Goal: Transaction & Acquisition: Download file/media

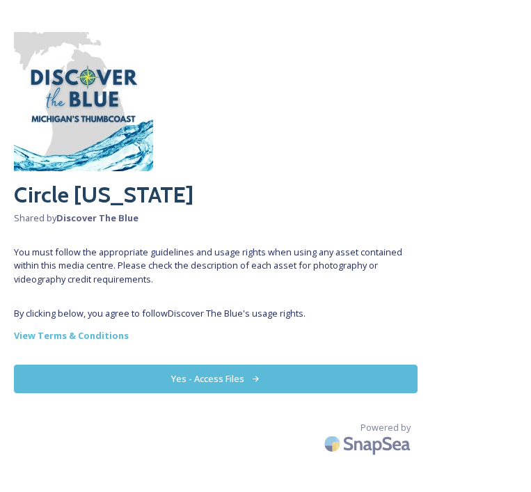
click at [226, 385] on button "Yes - Access Files" at bounding box center [216, 379] width 404 height 29
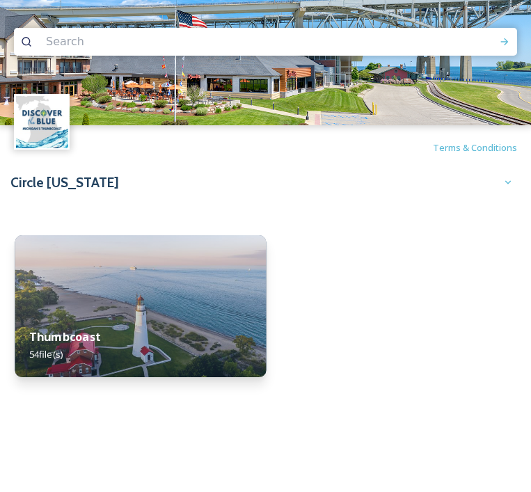
click at [201, 322] on div "Thumbcoast 54 file(s)" at bounding box center [140, 345] width 251 height 63
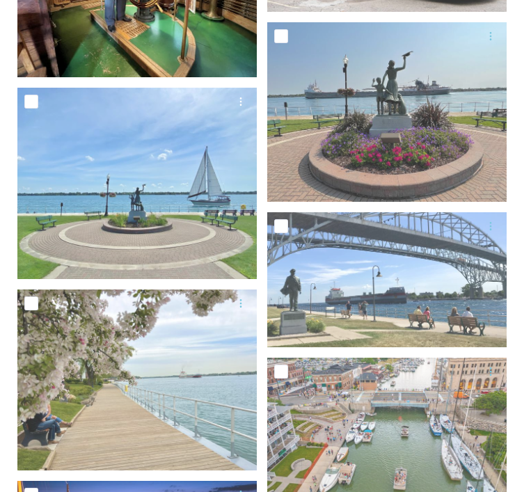
scroll to position [365, 0]
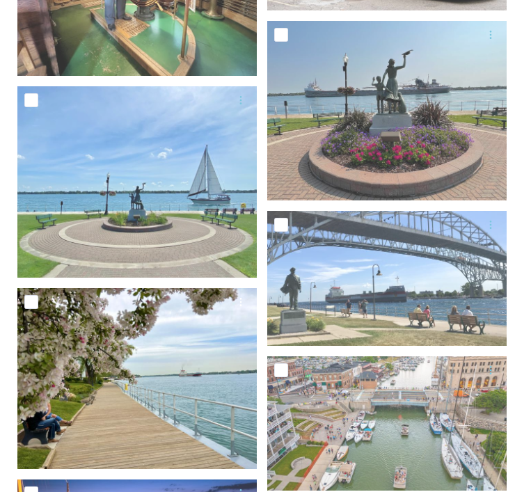
click at [127, 382] on img at bounding box center [136, 378] width 239 height 180
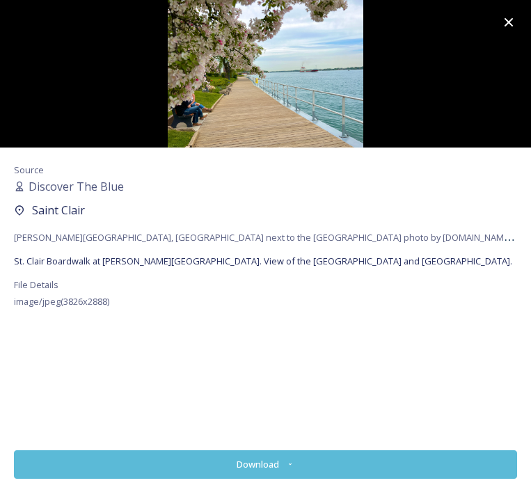
click at [260, 464] on button "Download" at bounding box center [265, 464] width 503 height 29
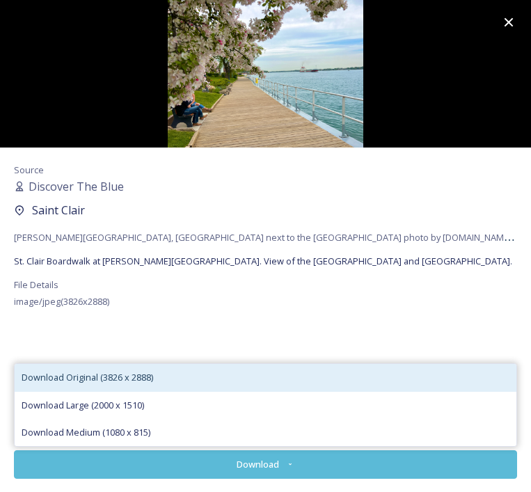
click at [189, 381] on div "Download Original (3826 x 2888)" at bounding box center [266, 377] width 502 height 27
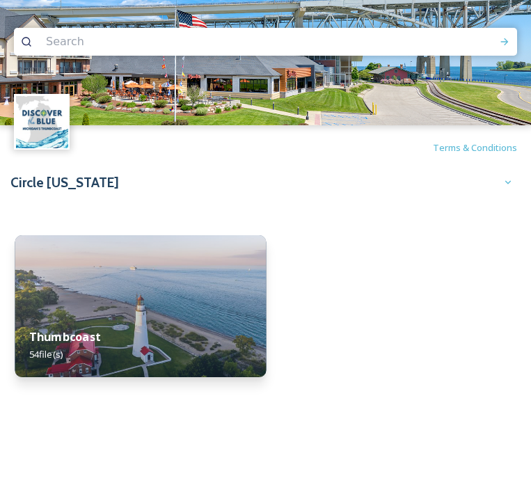
click at [189, 319] on div "Thumbcoast 54 file(s)" at bounding box center [140, 345] width 251 height 63
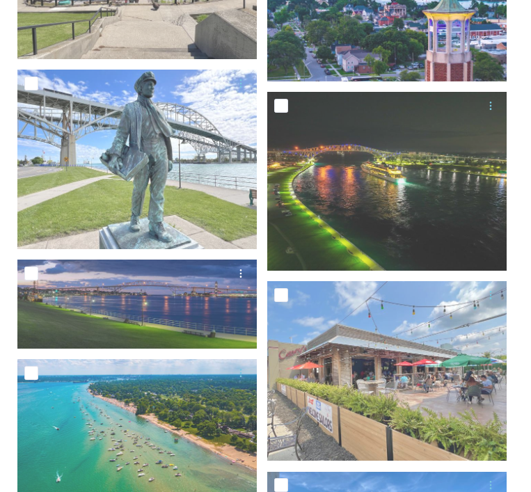
scroll to position [1152, 0]
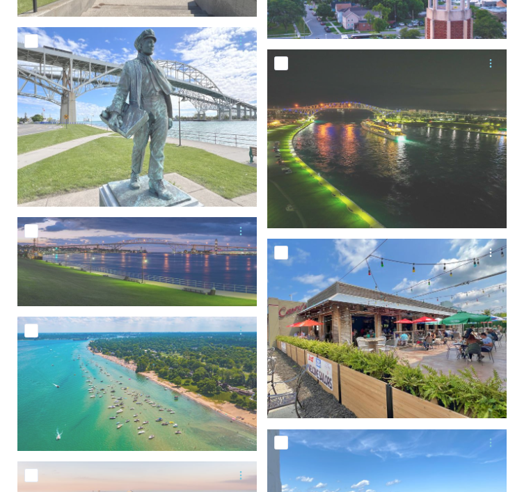
click at [367, 324] on img at bounding box center [386, 329] width 239 height 180
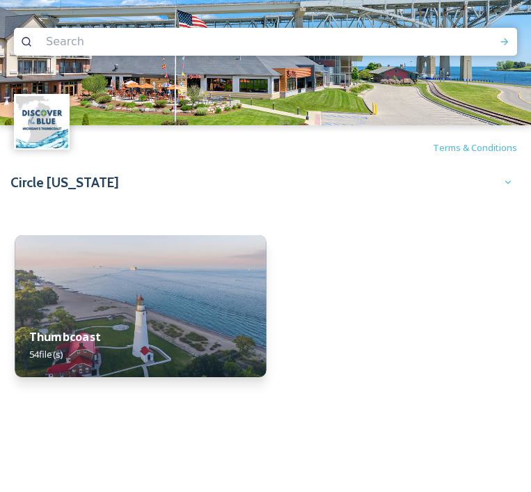
click at [125, 299] on img at bounding box center [140, 306] width 251 height 142
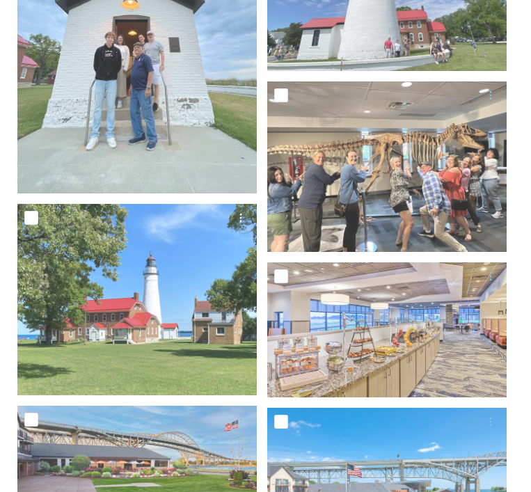
scroll to position [1885, 0]
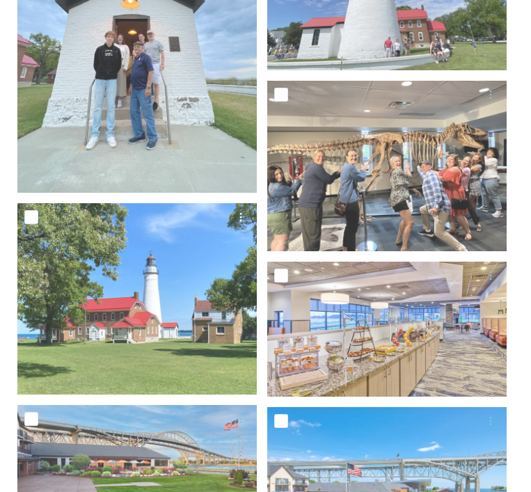
click at [125, 299] on img at bounding box center [136, 298] width 239 height 191
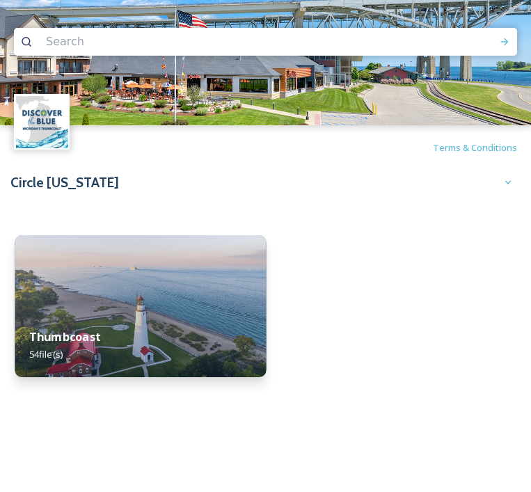
click at [89, 326] on div "Thumbcoast 54 file(s)" at bounding box center [140, 345] width 251 height 63
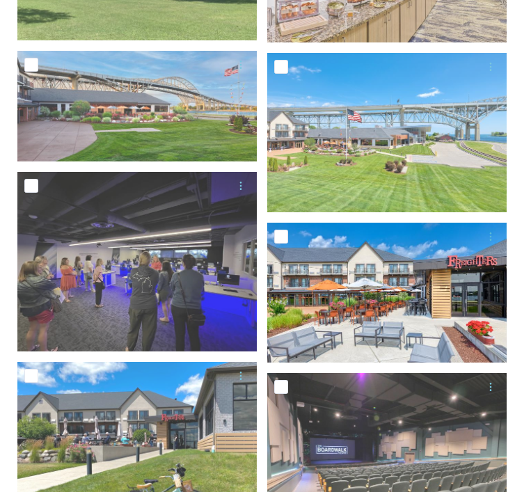
scroll to position [2253, 0]
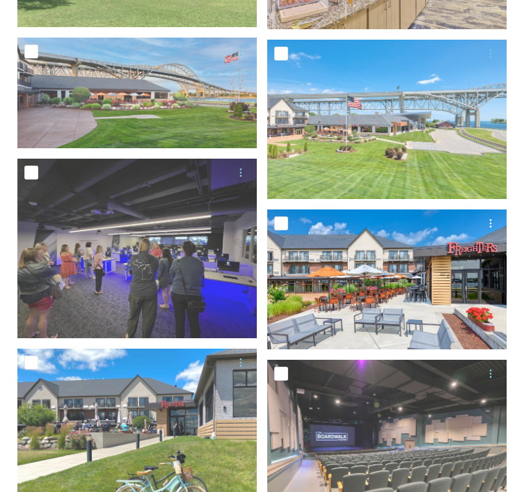
click at [385, 309] on img at bounding box center [386, 280] width 239 height 140
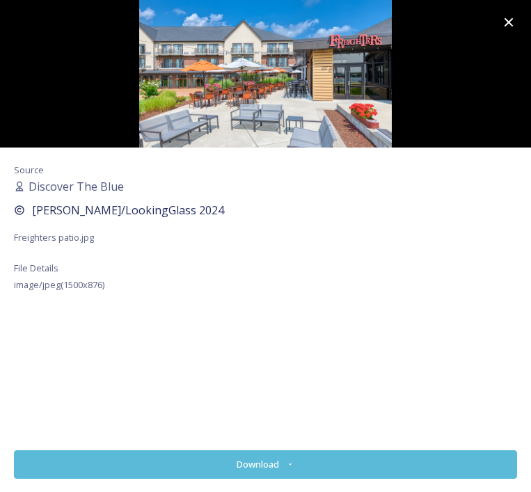
click at [297, 463] on button "Download" at bounding box center [265, 464] width 503 height 29
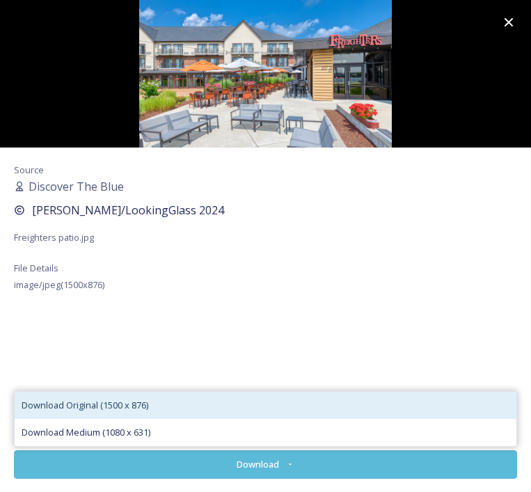
click at [141, 406] on span "Download Original (1500 x 876)" at bounding box center [85, 405] width 127 height 13
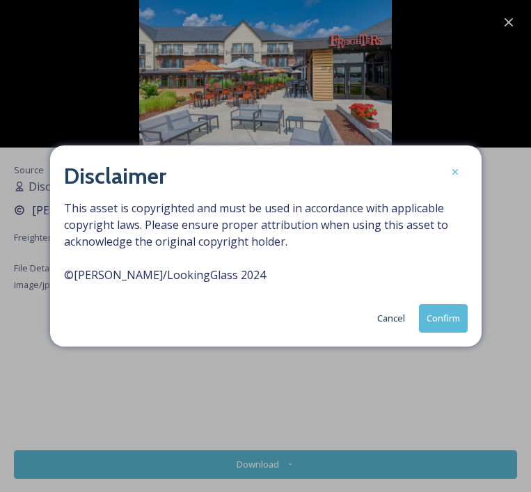
click at [446, 321] on button "Confirm" at bounding box center [443, 318] width 49 height 29
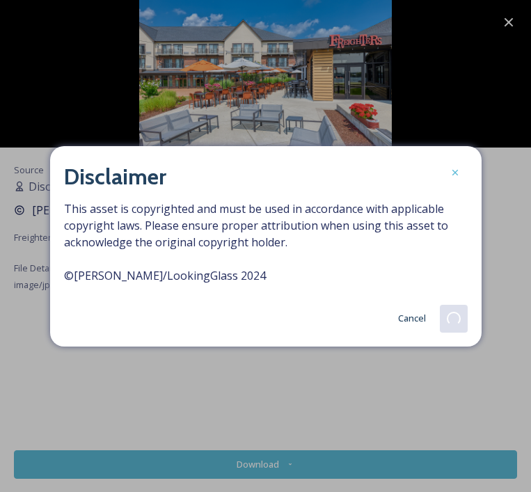
click at [417, 320] on button "Cancel" at bounding box center [412, 318] width 42 height 27
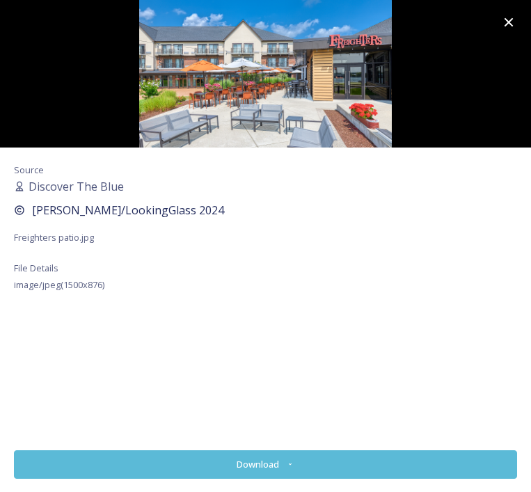
click at [509, 24] on icon at bounding box center [509, 22] width 17 height 17
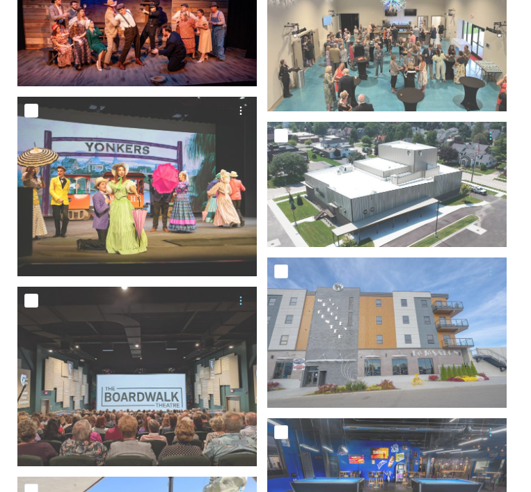
scroll to position [2857, 0]
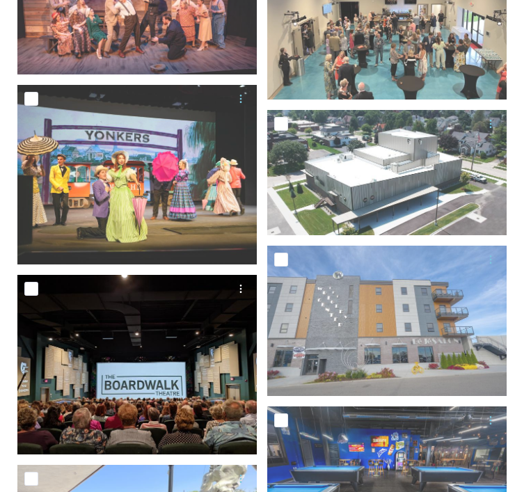
click at [153, 372] on img at bounding box center [136, 365] width 239 height 180
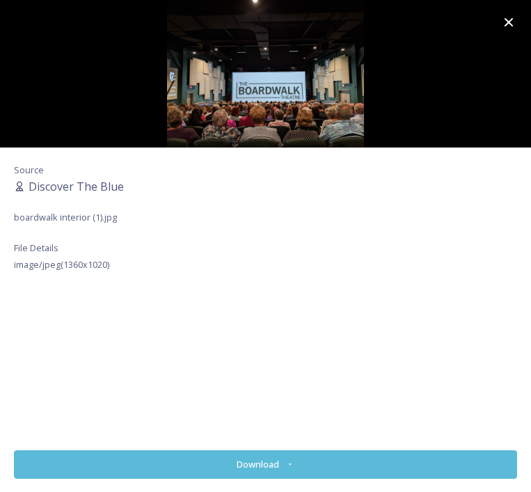
click at [186, 466] on button "Download" at bounding box center [265, 464] width 503 height 29
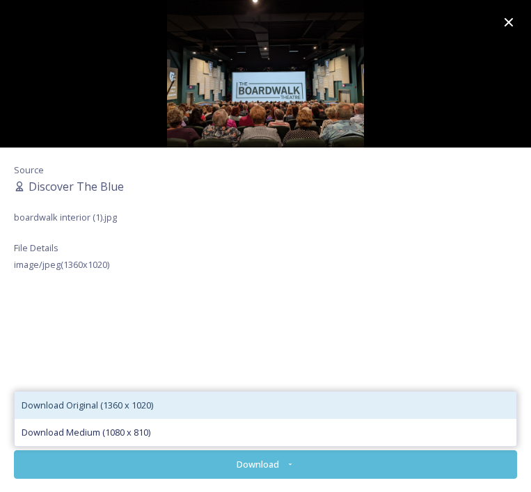
click at [152, 406] on span "Download Original (1360 x 1020)" at bounding box center [88, 405] width 132 height 13
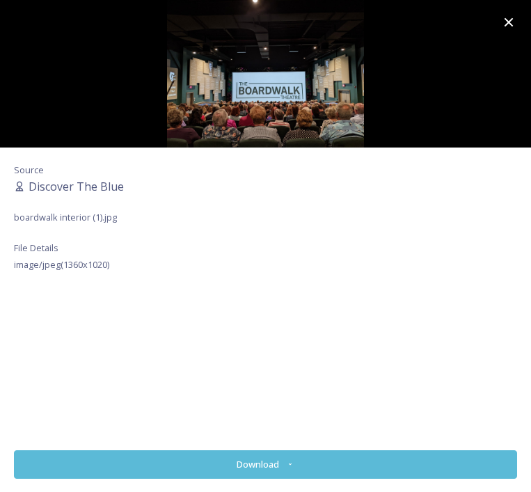
click at [512, 26] on icon at bounding box center [509, 22] width 17 height 17
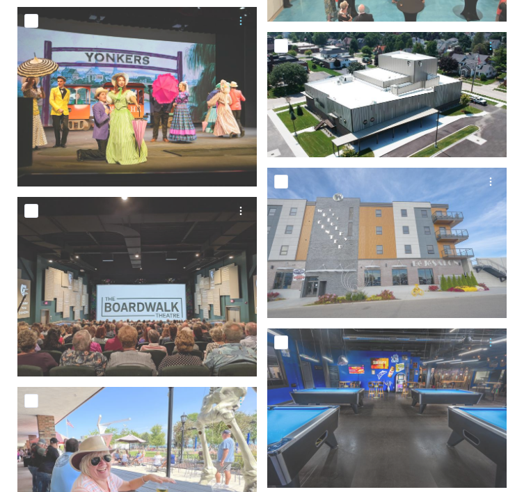
scroll to position [2944, 0]
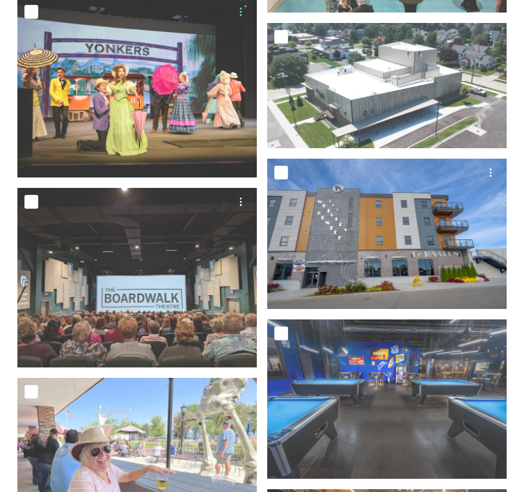
click at [373, 245] on img at bounding box center [386, 234] width 239 height 150
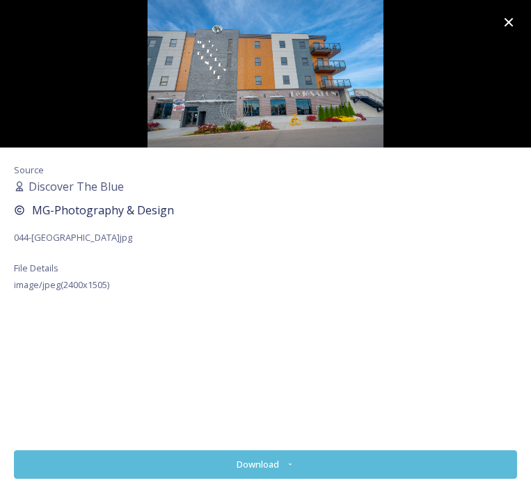
click at [511, 25] on icon at bounding box center [509, 22] width 9 height 9
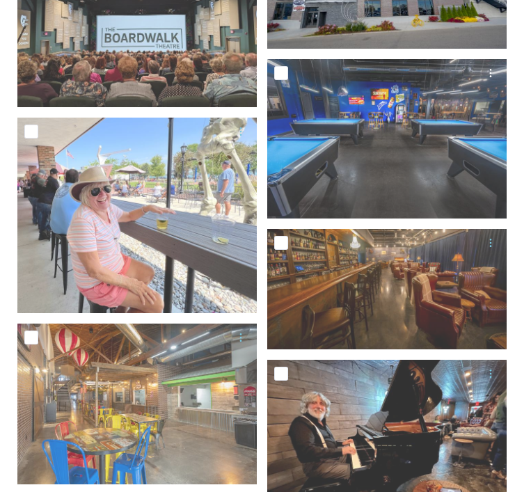
scroll to position [3205, 0]
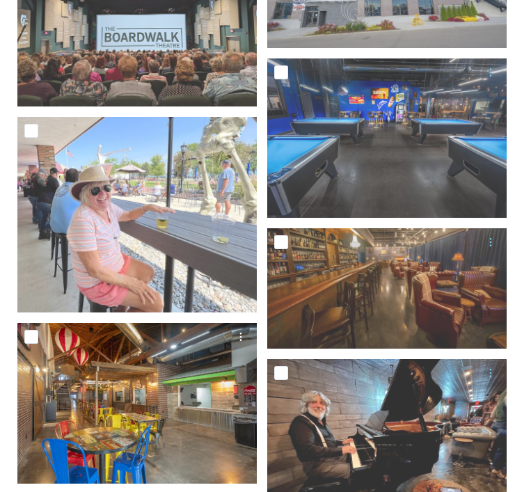
click at [189, 408] on img at bounding box center [136, 403] width 239 height 161
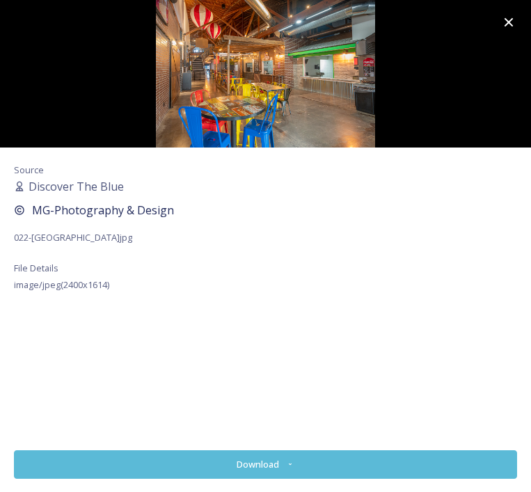
click at [288, 460] on icon at bounding box center [290, 464] width 9 height 9
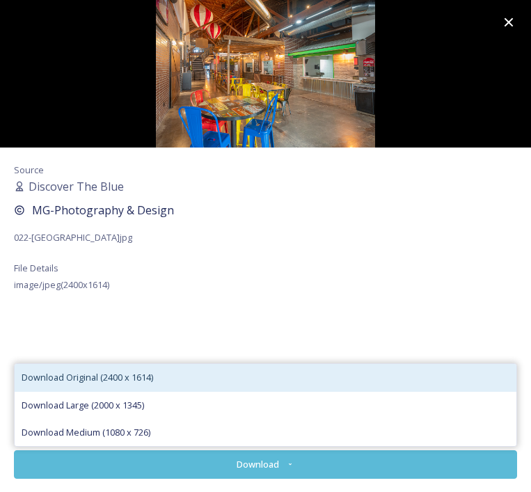
click at [124, 380] on span "Download Original (2400 x 1614)" at bounding box center [88, 377] width 132 height 13
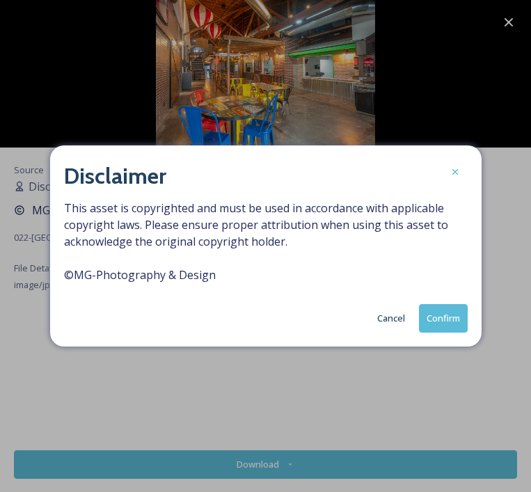
click at [445, 320] on button "Confirm" at bounding box center [443, 318] width 49 height 29
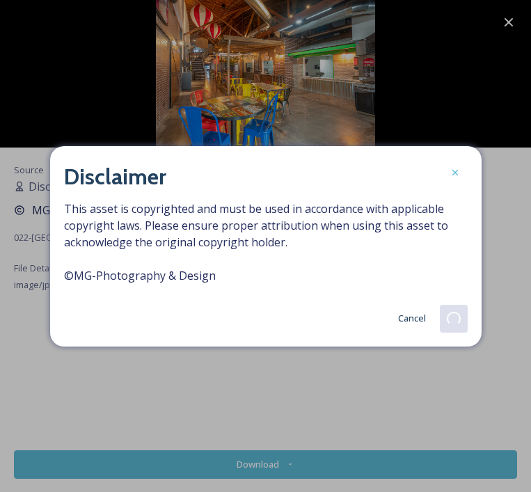
click at [409, 317] on button "Cancel" at bounding box center [412, 318] width 42 height 27
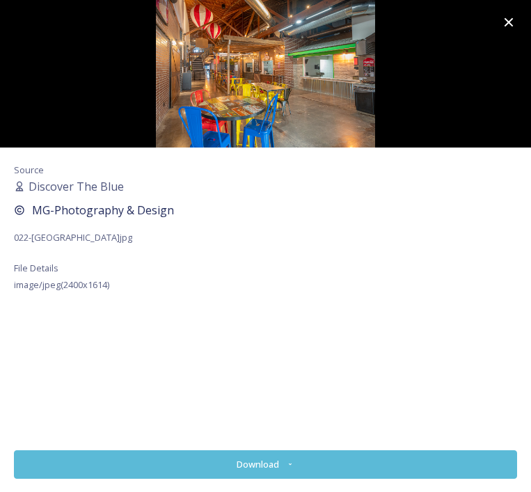
click at [508, 27] on icon at bounding box center [509, 22] width 17 height 17
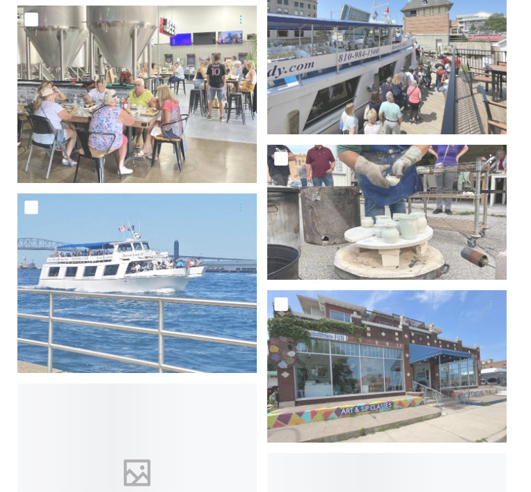
scroll to position [3968, 0]
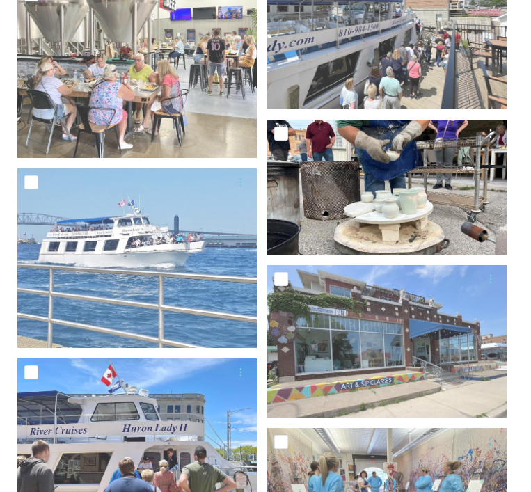
click at [393, 171] on img at bounding box center [386, 187] width 239 height 135
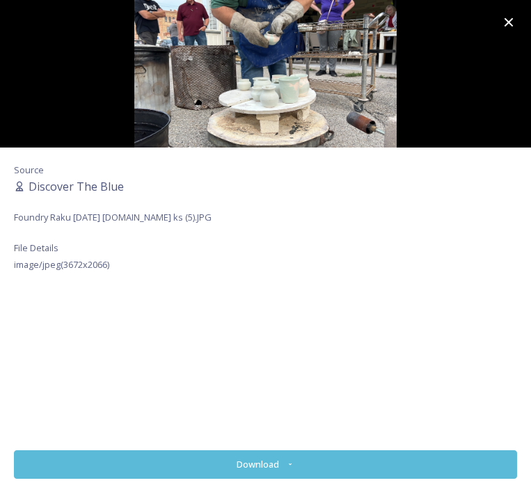
click at [509, 25] on icon at bounding box center [509, 22] width 17 height 17
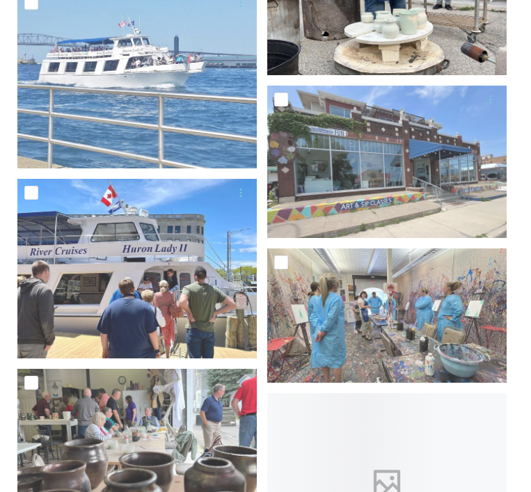
scroll to position [4202, 0]
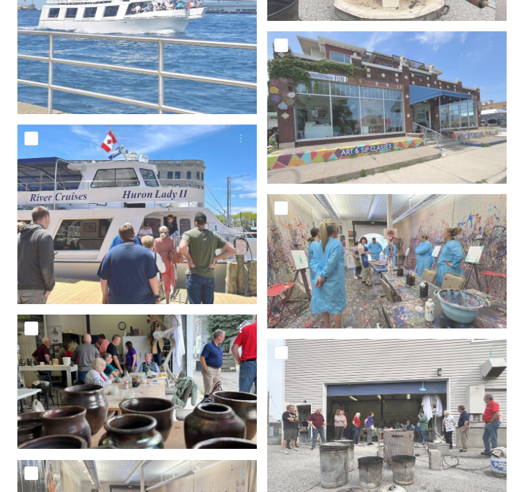
click at [161, 338] on div at bounding box center [138, 328] width 229 height 25
click at [133, 366] on img at bounding box center [136, 382] width 239 height 135
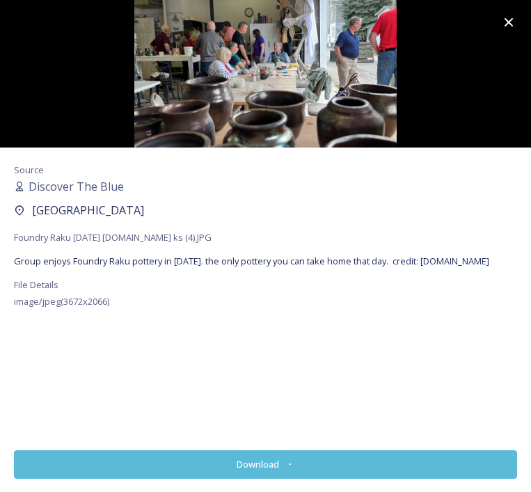
click at [512, 24] on icon at bounding box center [509, 22] width 17 height 17
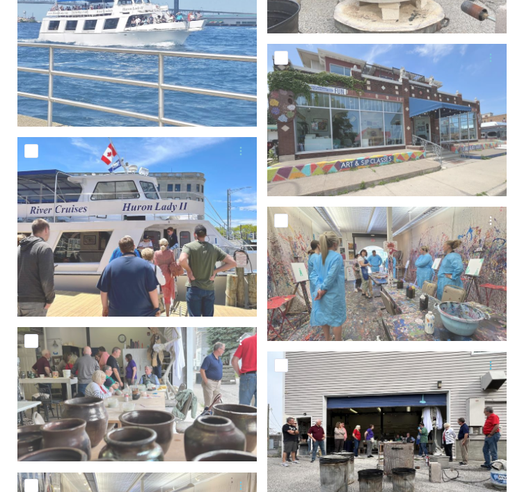
scroll to position [4190, 0]
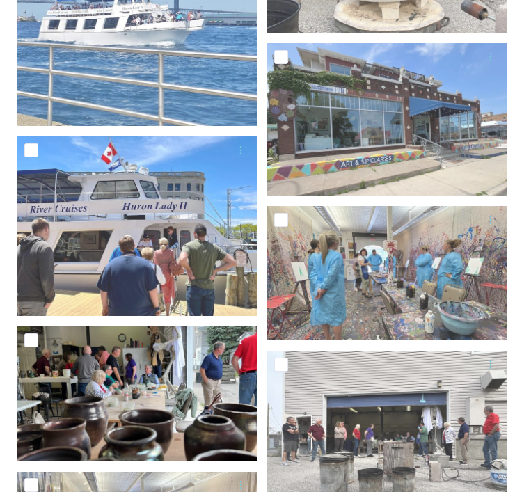
click at [143, 385] on img at bounding box center [136, 394] width 239 height 135
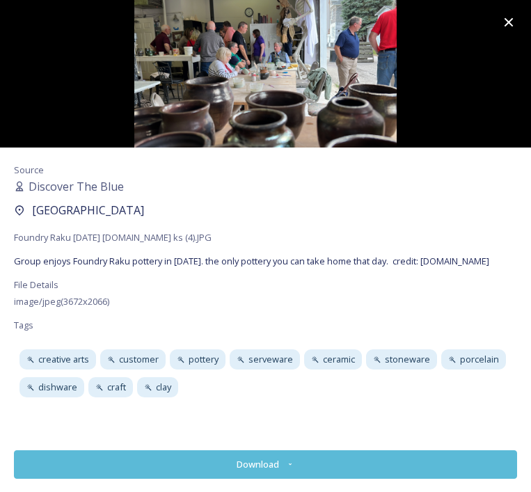
click at [184, 463] on button "Download" at bounding box center [265, 464] width 503 height 29
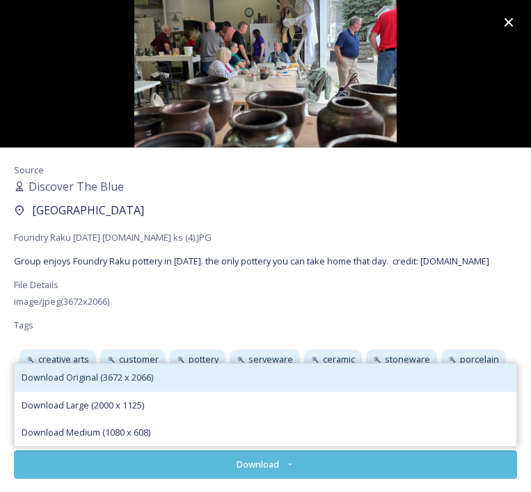
click at [103, 375] on span "Download Original (3672 x 2066)" at bounding box center [88, 377] width 132 height 13
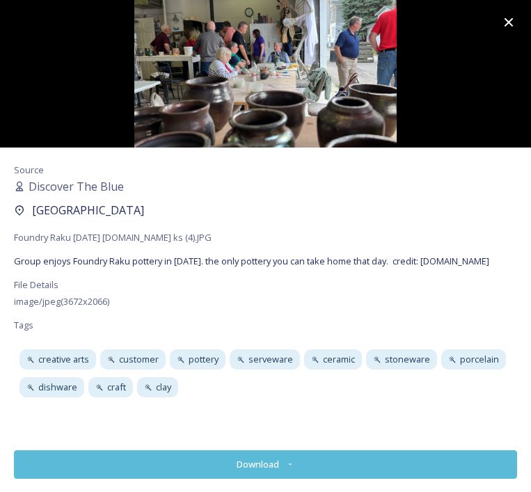
click at [517, 43] on div at bounding box center [509, 22] width 45 height 45
click at [514, 28] on icon at bounding box center [509, 22] width 17 height 17
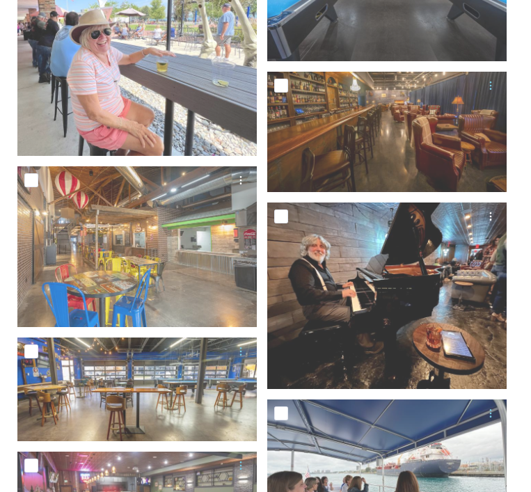
scroll to position [3350, 0]
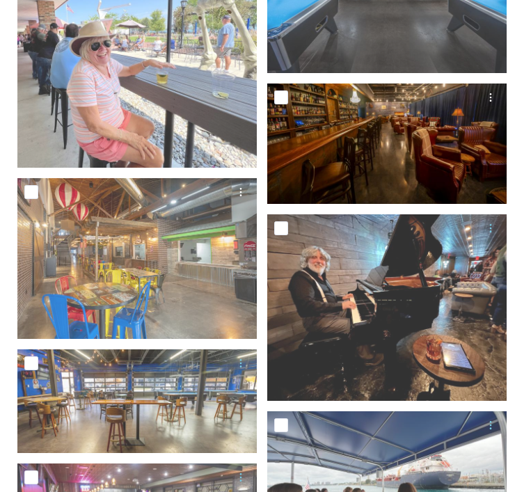
click at [398, 142] on img at bounding box center [386, 144] width 239 height 120
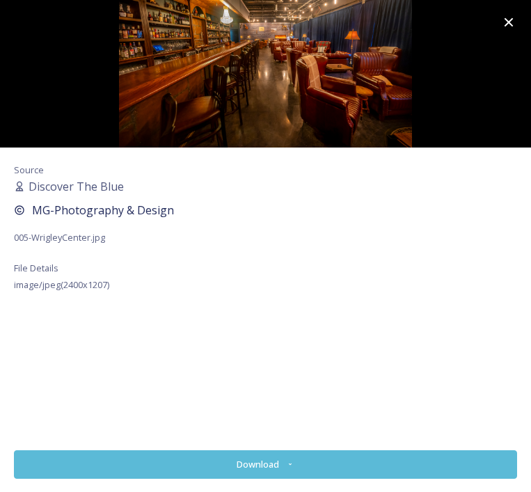
click at [505, 23] on icon at bounding box center [509, 22] width 17 height 17
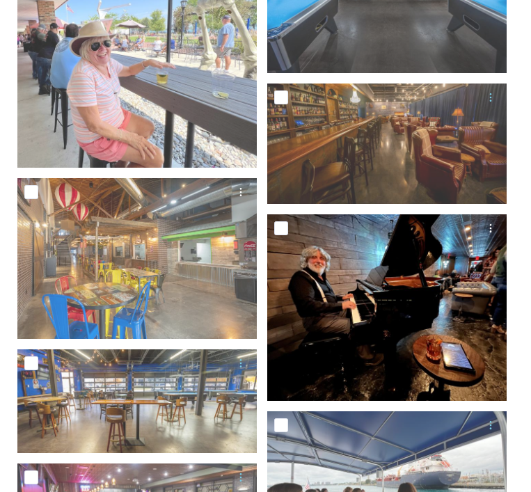
click at [376, 295] on img at bounding box center [386, 307] width 239 height 187
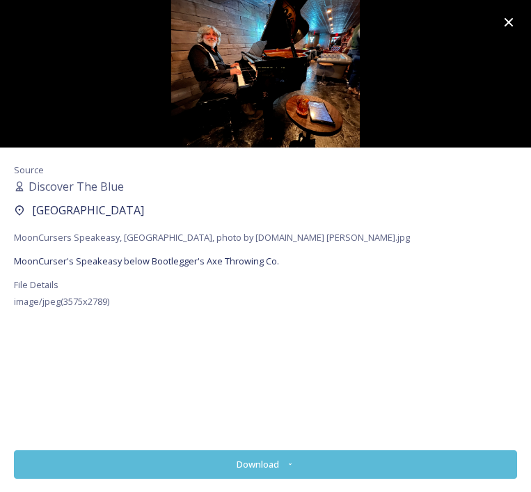
click at [506, 26] on icon at bounding box center [509, 22] width 17 height 17
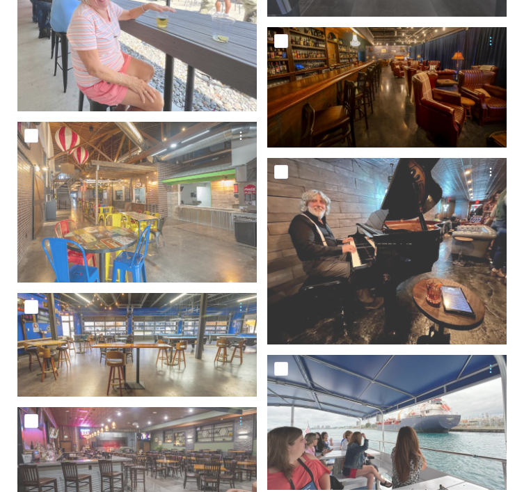
scroll to position [3408, 0]
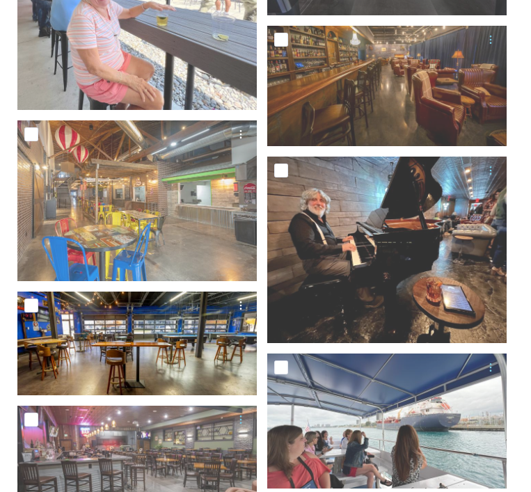
click at [173, 333] on img at bounding box center [136, 343] width 239 height 103
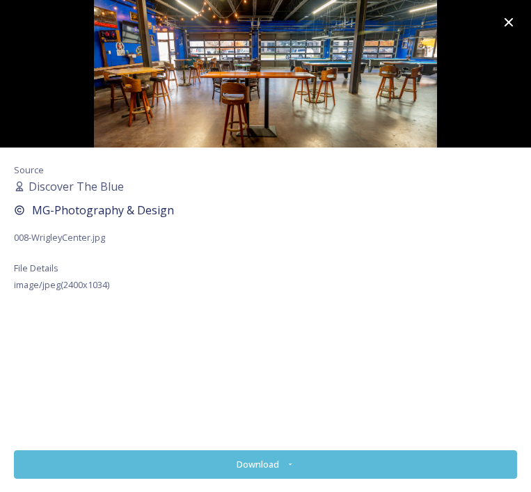
click at [510, 23] on icon at bounding box center [509, 22] width 9 height 9
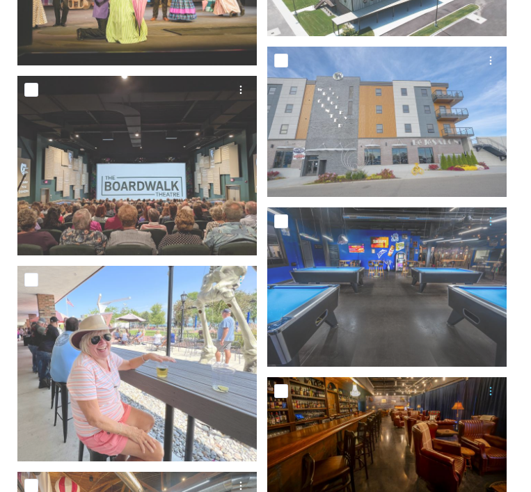
scroll to position [3054, 0]
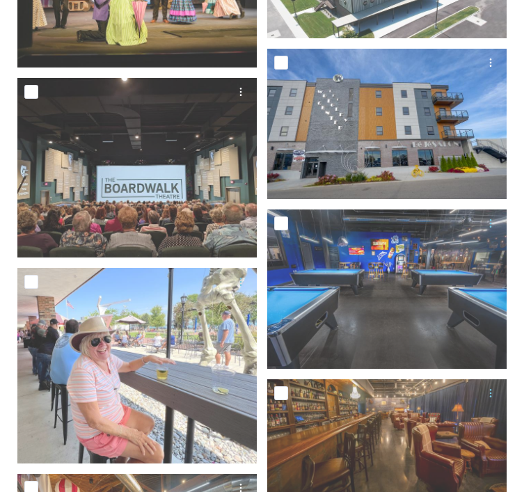
click at [446, 102] on img at bounding box center [386, 124] width 239 height 150
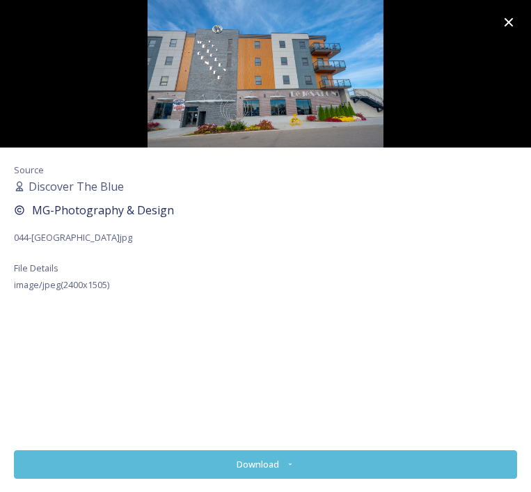
click at [509, 25] on icon at bounding box center [509, 22] width 17 height 17
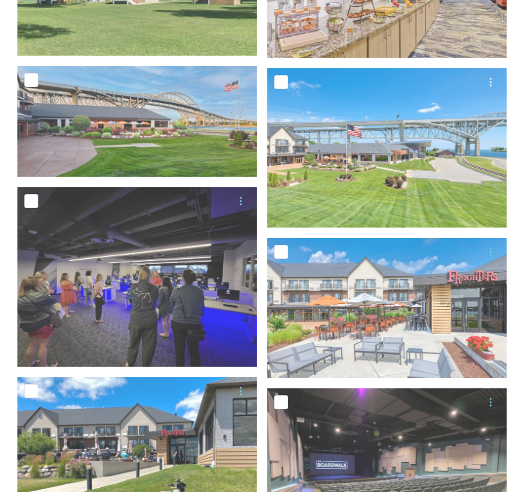
scroll to position [2221, 0]
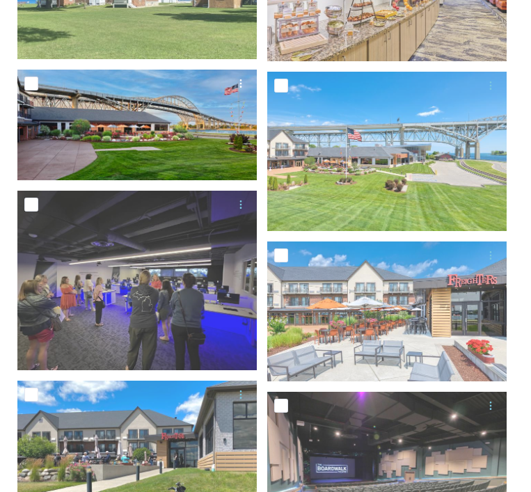
click at [151, 122] on img at bounding box center [136, 125] width 239 height 111
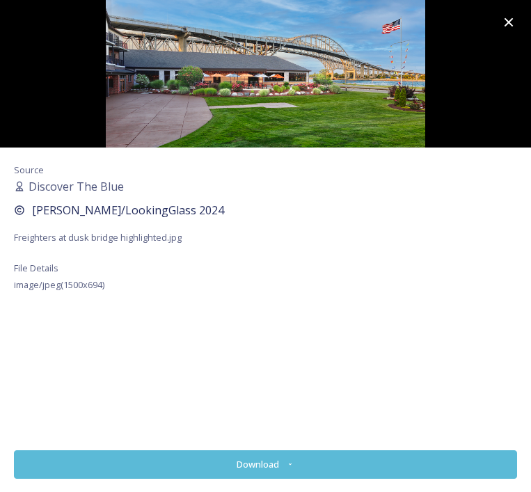
click at [508, 22] on icon at bounding box center [509, 22] width 17 height 17
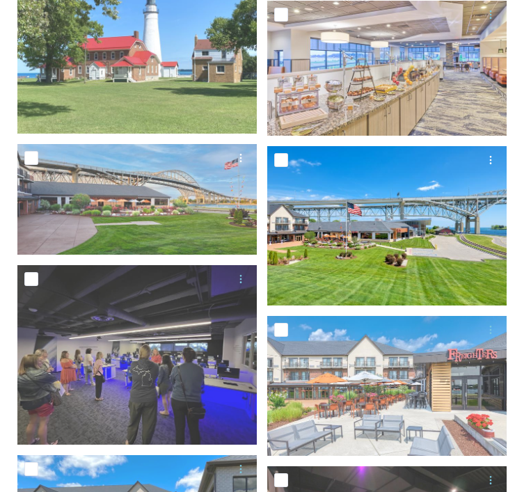
scroll to position [2112, 0]
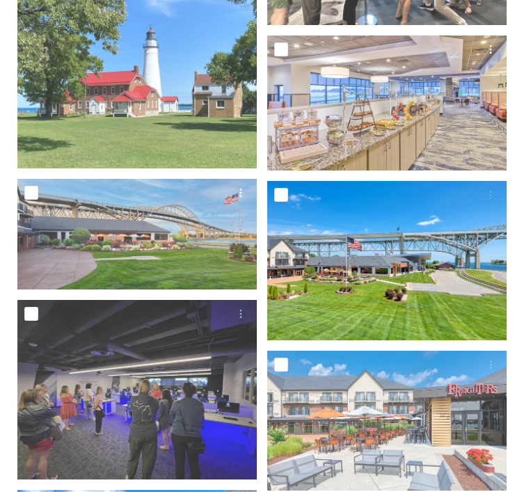
click at [407, 107] on img at bounding box center [386, 103] width 239 height 135
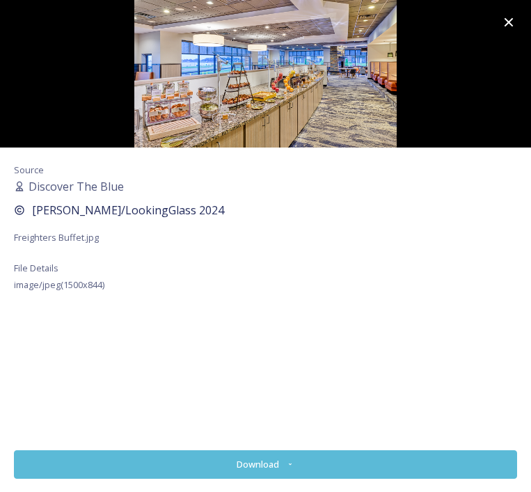
click at [508, 23] on icon at bounding box center [509, 22] width 9 height 9
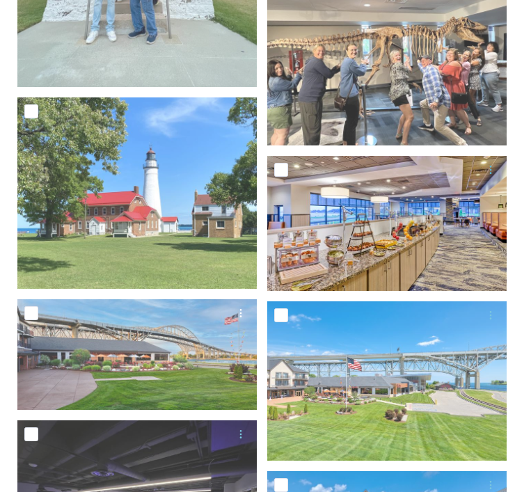
scroll to position [1971, 0]
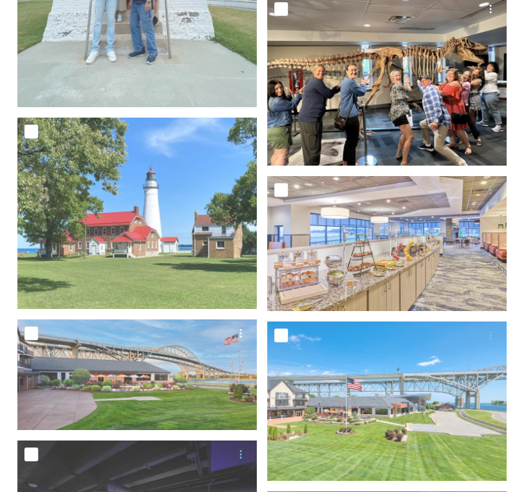
click at [397, 84] on img at bounding box center [386, 80] width 239 height 171
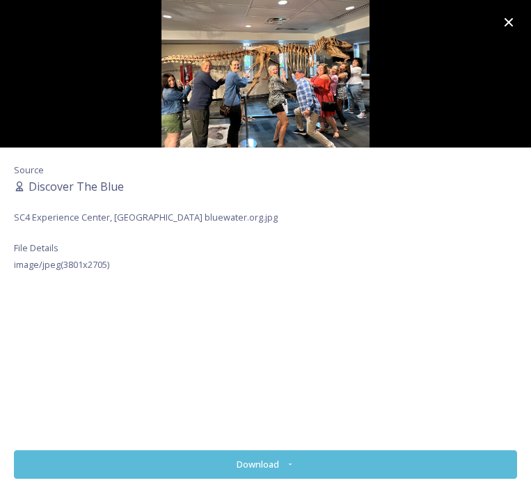
click at [507, 24] on icon at bounding box center [509, 22] width 9 height 9
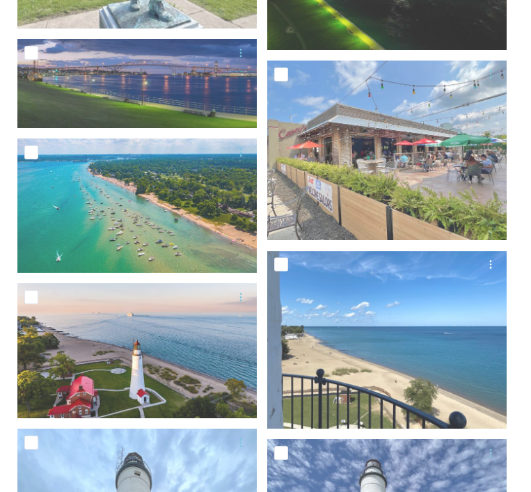
scroll to position [1329, 0]
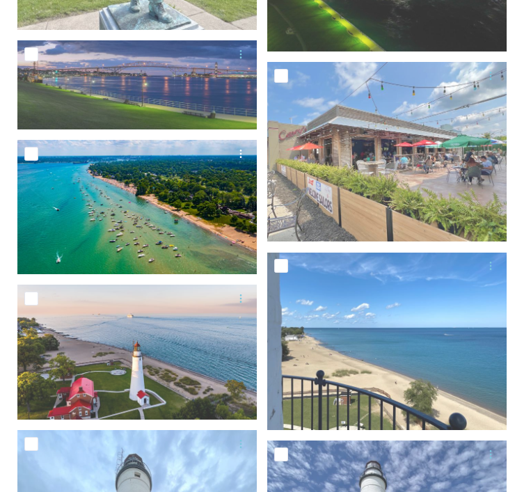
click at [152, 193] on img at bounding box center [136, 207] width 239 height 134
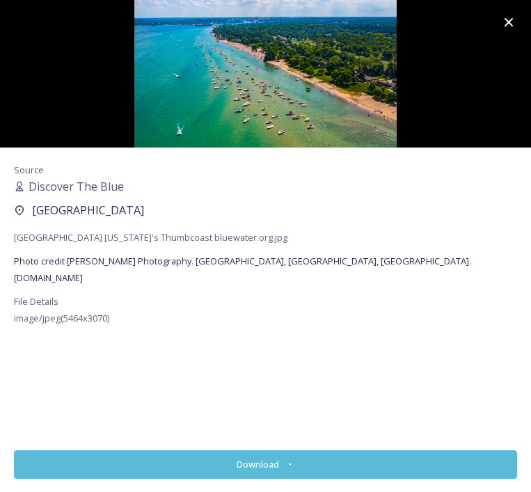
click at [510, 23] on icon at bounding box center [509, 22] width 9 height 9
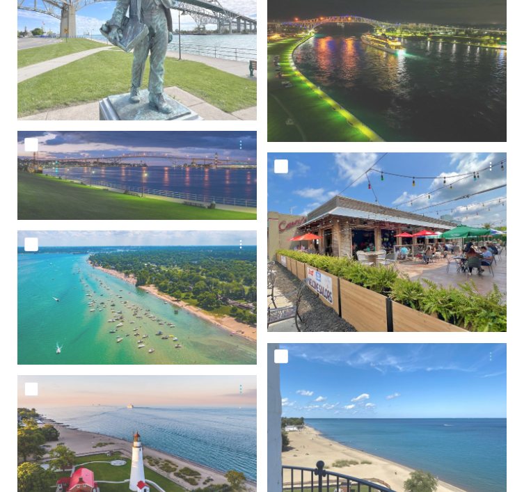
scroll to position [1229, 0]
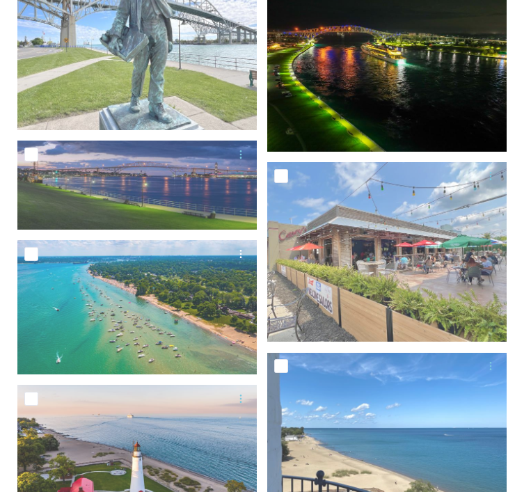
click at [398, 64] on img at bounding box center [386, 63] width 239 height 180
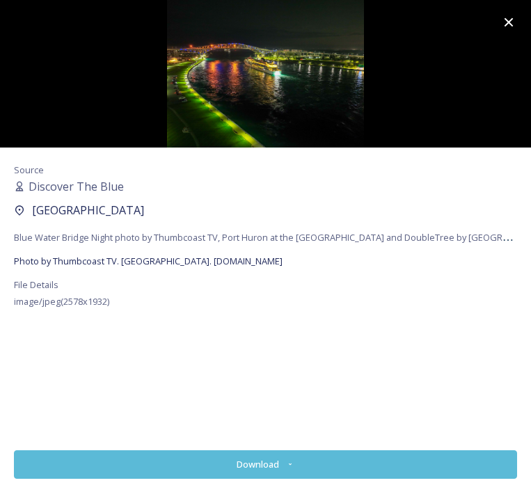
click at [508, 25] on icon at bounding box center [509, 22] width 17 height 17
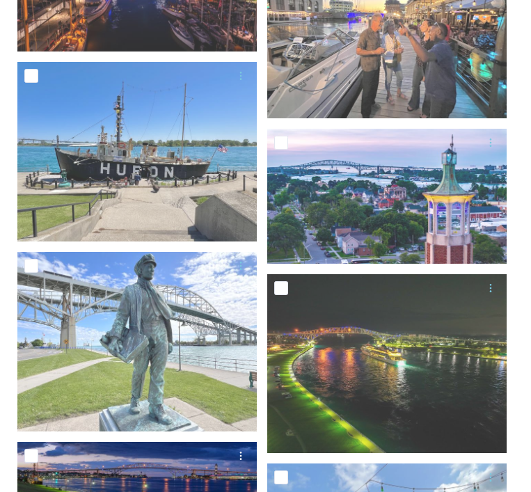
scroll to position [913, 0]
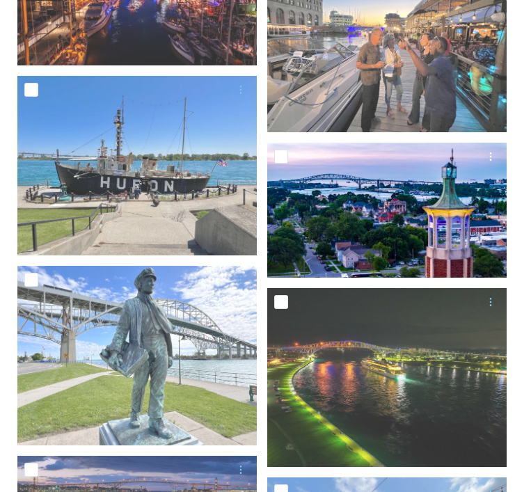
click at [382, 223] on img at bounding box center [386, 210] width 239 height 134
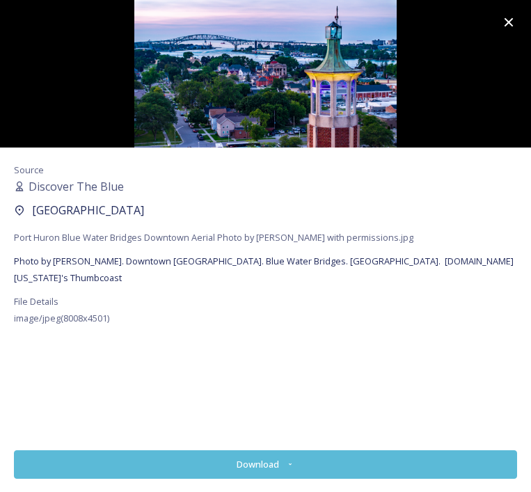
click at [249, 462] on button "Download" at bounding box center [265, 464] width 503 height 29
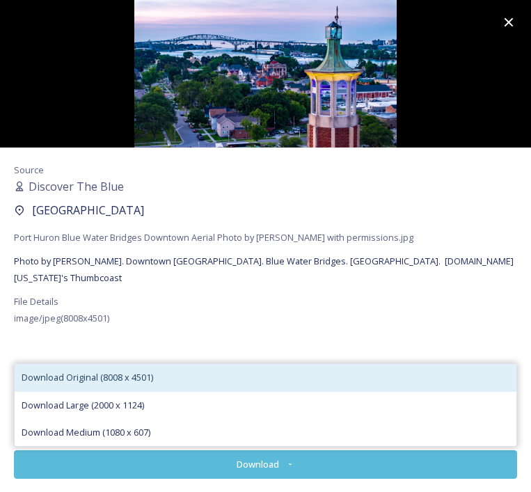
click at [118, 382] on span "Download Original (8008 x 4501)" at bounding box center [88, 377] width 132 height 13
